Goal: Task Accomplishment & Management: Manage account settings

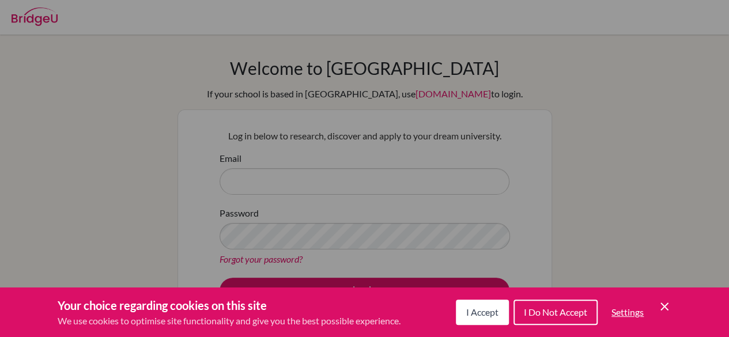
click at [398, 182] on div "Cookie Preferences" at bounding box center [364, 168] width 729 height 337
click at [496, 311] on span "I Accept" at bounding box center [482, 312] width 32 height 11
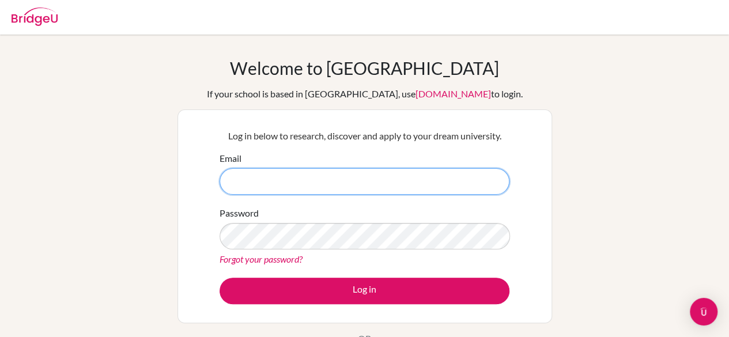
click at [409, 185] on input "Email" at bounding box center [365, 181] width 290 height 27
type input "brodie.johnston@gmail.com"
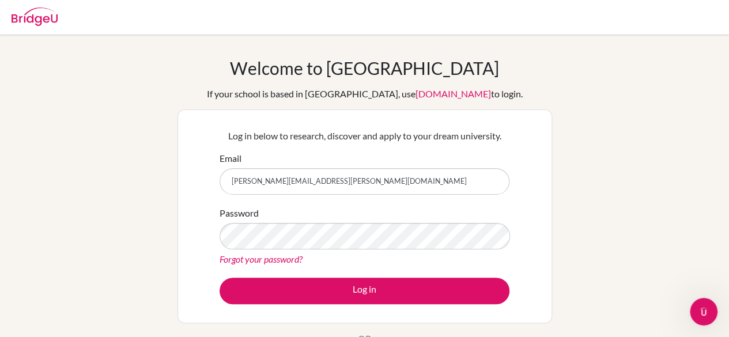
click at [351, 219] on div "Password Forgot your password?" at bounding box center [365, 236] width 290 height 60
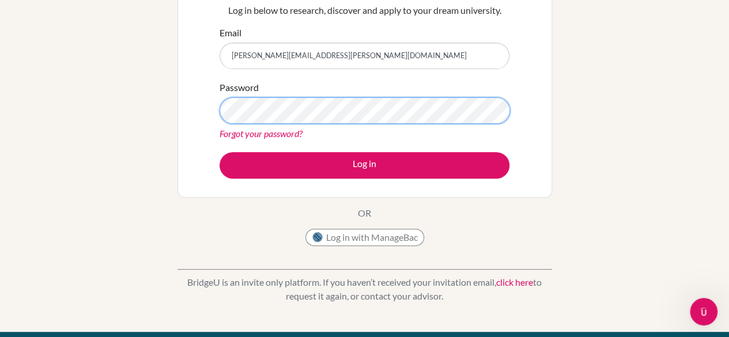
scroll to position [125, 0]
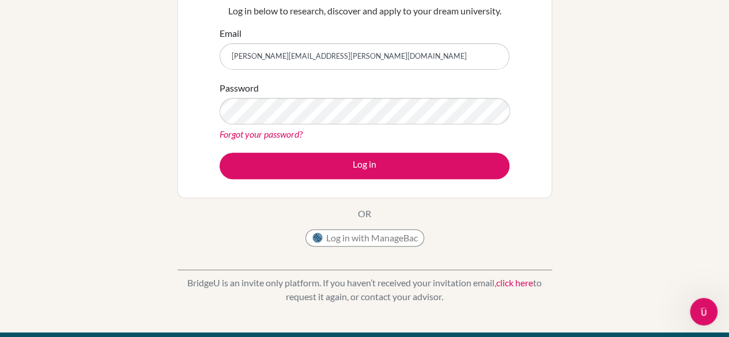
click at [242, 138] on link "Forgot your password?" at bounding box center [261, 134] width 83 height 11
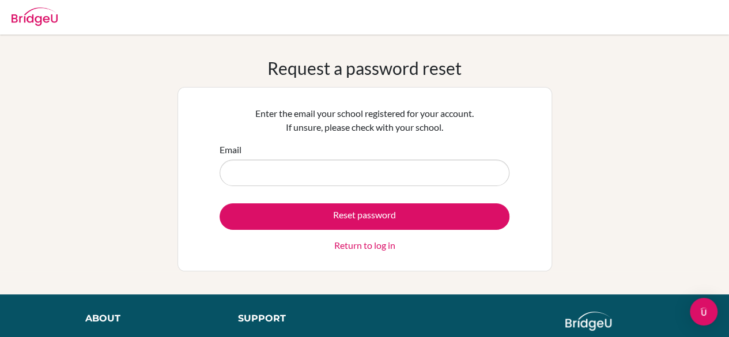
click at [288, 163] on input "Email" at bounding box center [365, 173] width 290 height 27
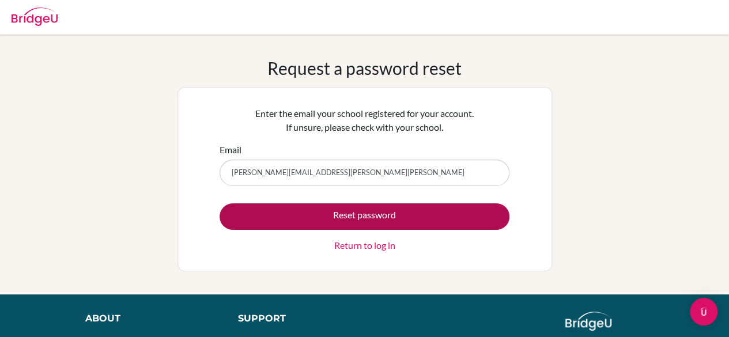
type input "[PERSON_NAME][EMAIL_ADDRESS][PERSON_NAME][PERSON_NAME]"
click at [330, 216] on button "Reset password" at bounding box center [365, 216] width 290 height 27
